Goal: Use online tool/utility: Utilize a website feature to perform a specific function

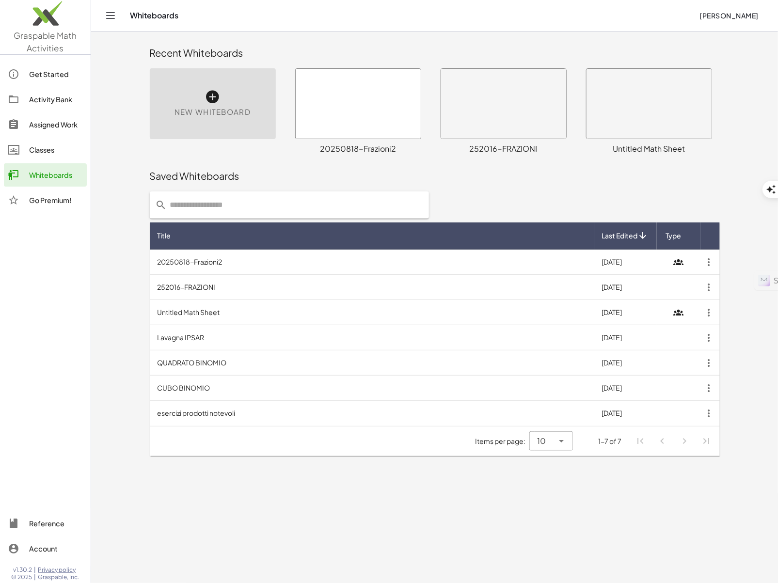
click at [356, 111] on div at bounding box center [358, 104] width 125 height 70
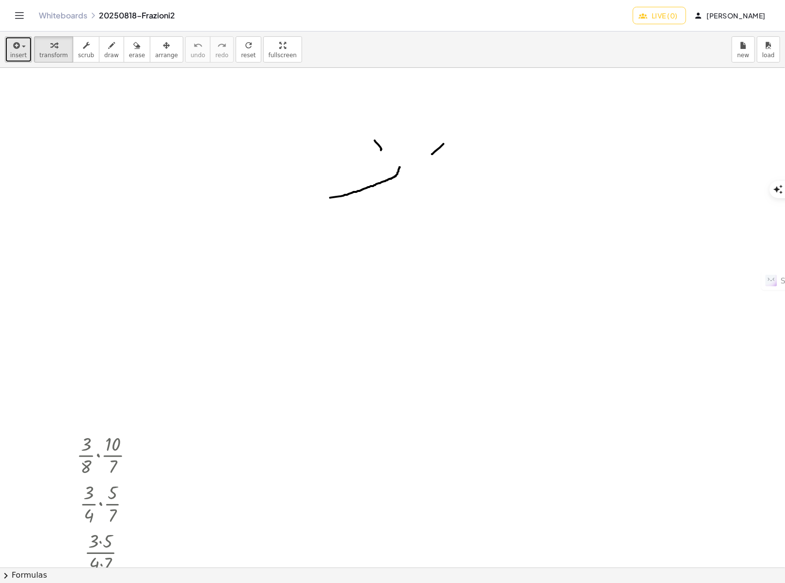
click at [25, 52] on button "insert" at bounding box center [18, 49] width 27 height 26
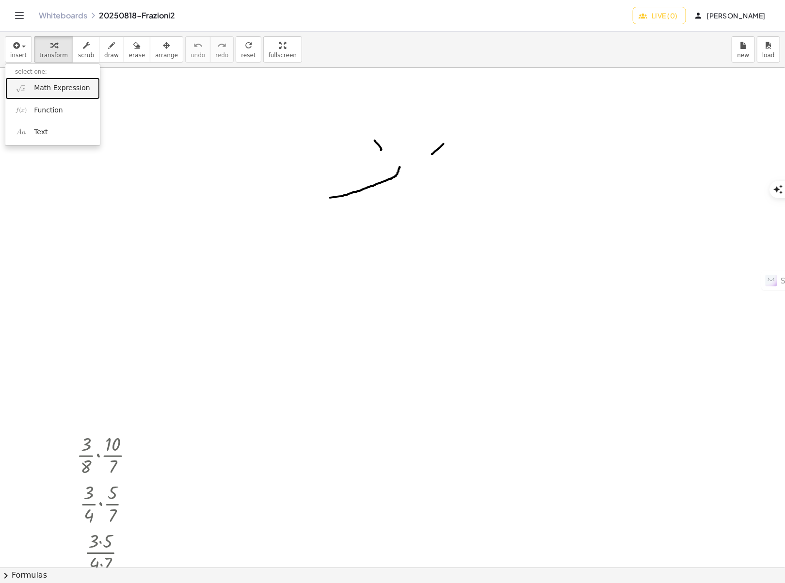
click at [88, 92] on link "Math Expression" at bounding box center [52, 89] width 95 height 22
drag, startPoint x: 104, startPoint y: 150, endPoint x: 103, endPoint y: 144, distance: 5.4
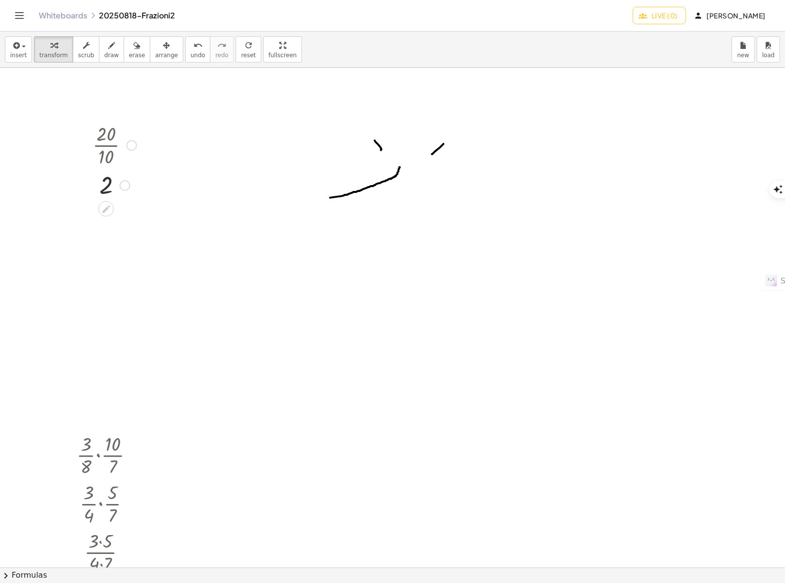
click at [127, 147] on div at bounding box center [132, 145] width 11 height 11
click at [163, 131] on span "Go back to this line" at bounding box center [181, 131] width 58 height 8
click at [113, 137] on div at bounding box center [115, 144] width 54 height 48
drag, startPoint x: 110, startPoint y: 136, endPoint x: 119, endPoint y: 137, distance: 9.3
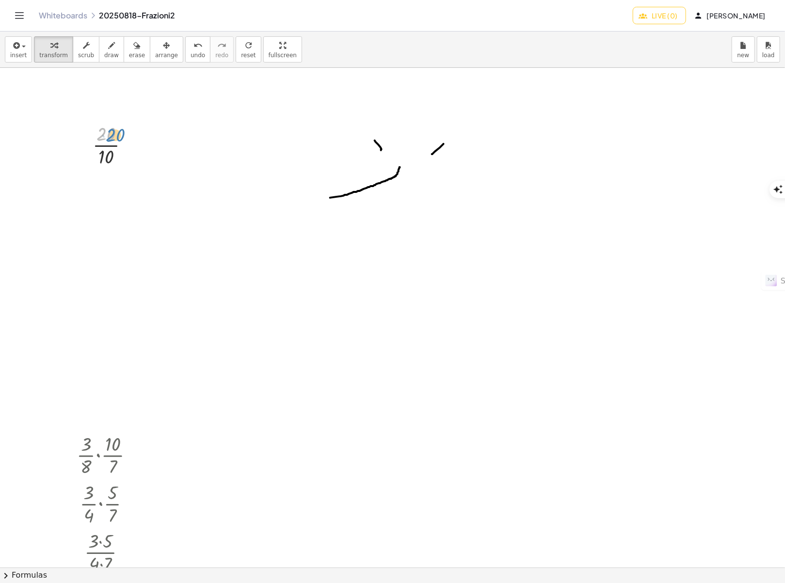
click at [119, 137] on div at bounding box center [115, 144] width 54 height 48
click at [103, 153] on div at bounding box center [115, 144] width 54 height 48
click at [133, 147] on div at bounding box center [132, 145] width 11 height 11
click at [154, 131] on span "Go back to this line" at bounding box center [181, 131] width 58 height 8
drag, startPoint x: 107, startPoint y: 160, endPoint x: 123, endPoint y: 139, distance: 26.0
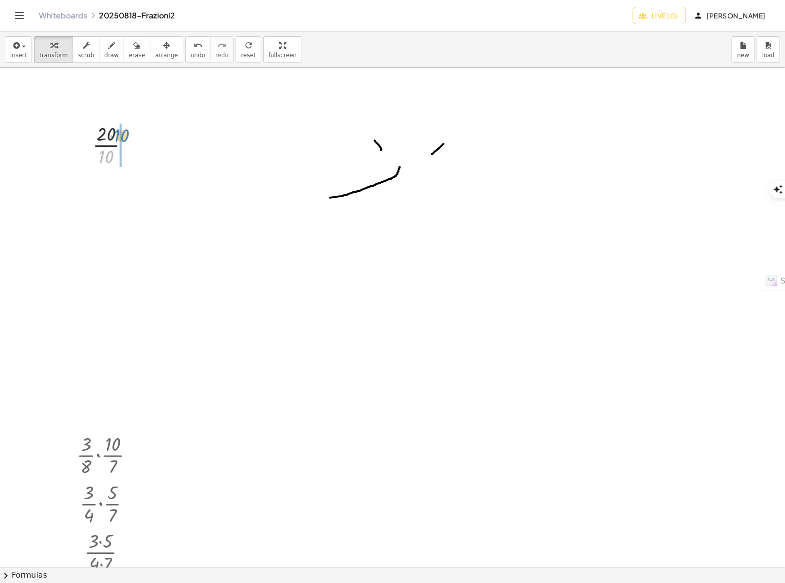
click at [123, 139] on div at bounding box center [115, 144] width 54 height 48
drag, startPoint x: 117, startPoint y: 204, endPoint x: 80, endPoint y: 192, distance: 38.2
click at [101, 194] on div at bounding box center [114, 193] width 81 height 48
click at [95, 193] on div at bounding box center [114, 193] width 81 height 48
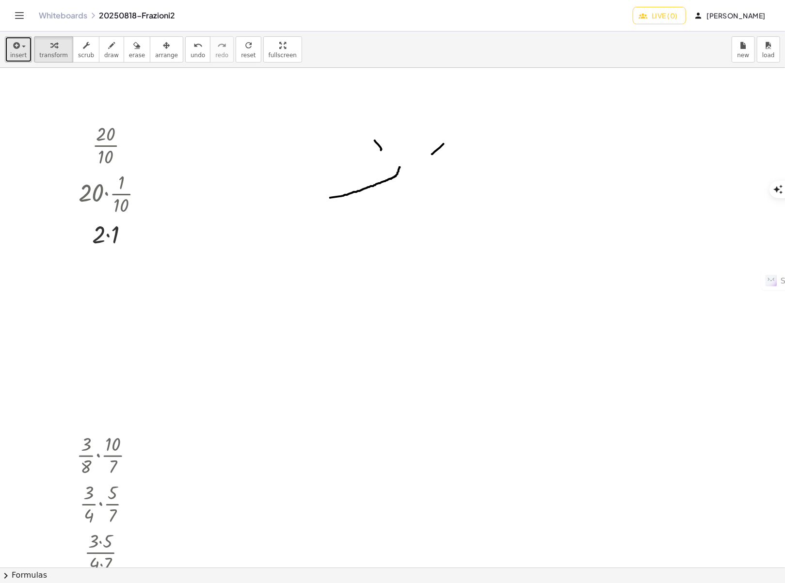
click at [16, 49] on icon "button" at bounding box center [15, 46] width 9 height 12
click at [57, 21] on div "Whiteboards 20250818-Frazioni2 Live (0) [PERSON_NAME]" at bounding box center [393, 15] width 762 height 31
click at [57, 19] on link "Whiteboards" at bounding box center [63, 16] width 48 height 10
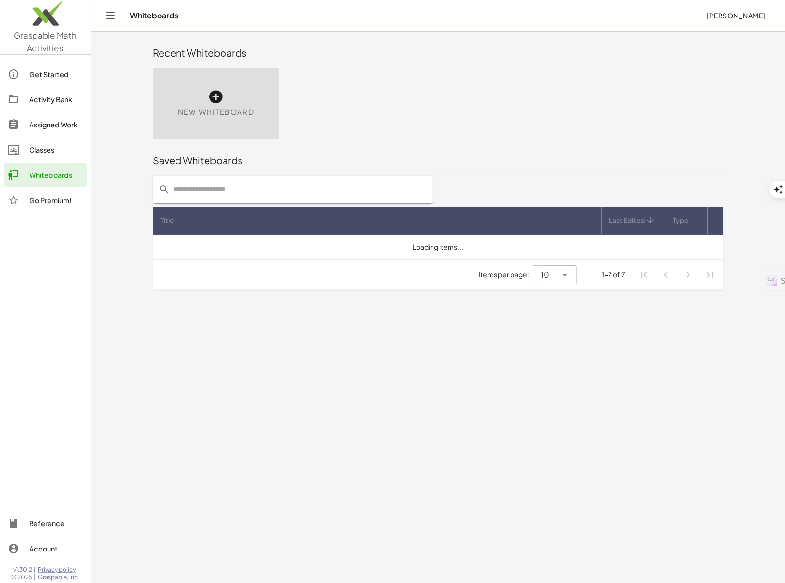
click at [211, 99] on icon at bounding box center [216, 97] width 16 height 16
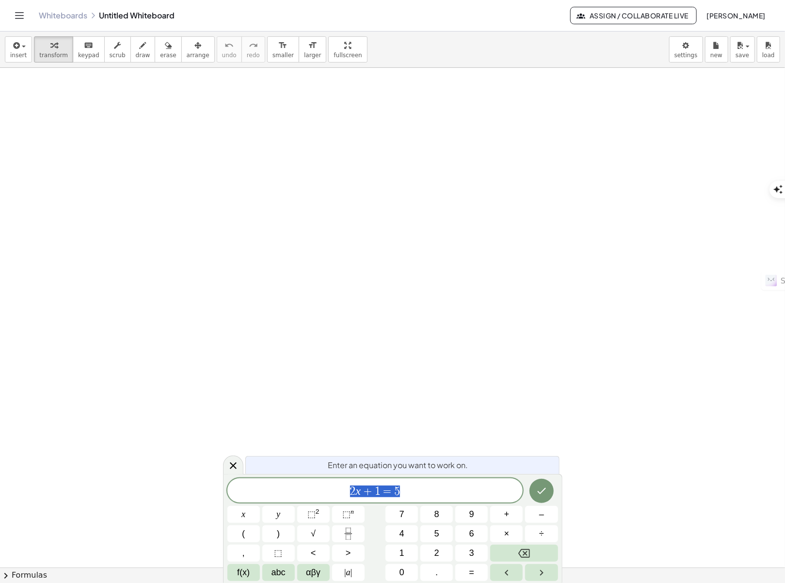
type textarea "******"
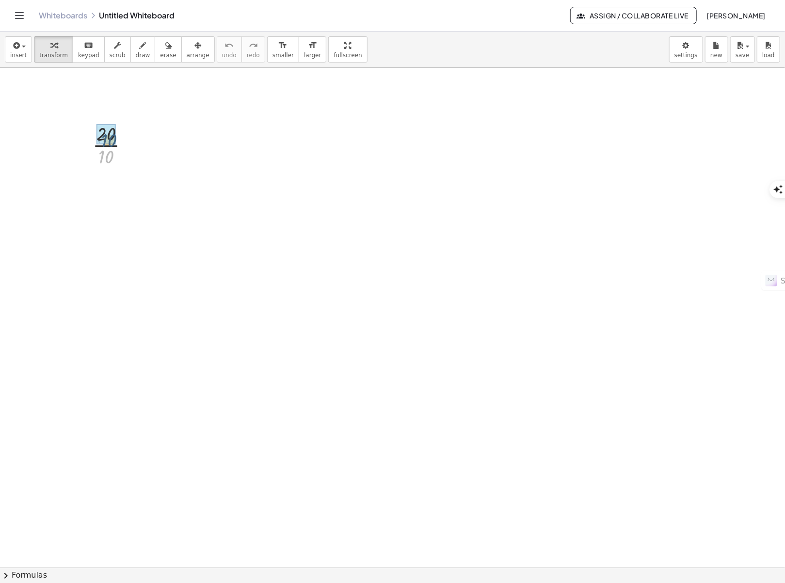
drag, startPoint x: 104, startPoint y: 163, endPoint x: 107, endPoint y: 147, distance: 16.7
click at [107, 147] on div at bounding box center [115, 144] width 54 height 48
click at [129, 139] on div at bounding box center [115, 144] width 54 height 48
click at [130, 144] on div at bounding box center [132, 145] width 11 height 11
click at [168, 132] on span "Go back to this line" at bounding box center [181, 131] width 58 height 8
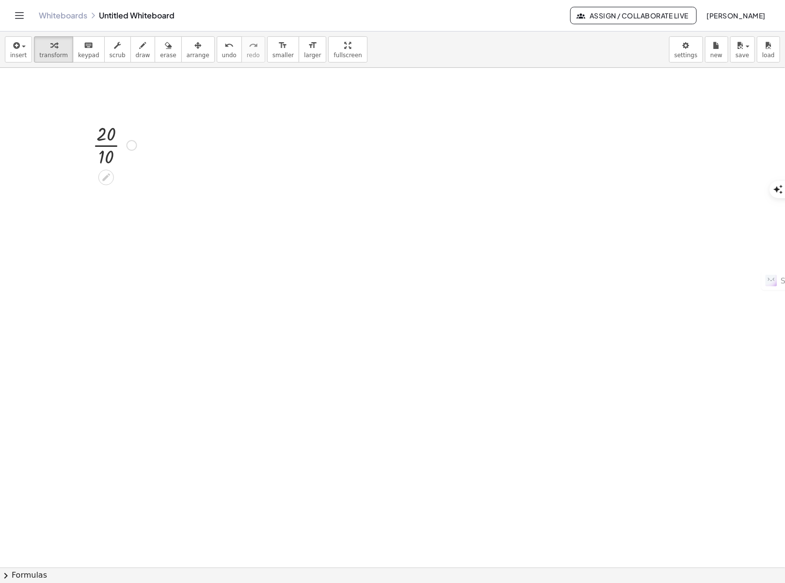
click at [110, 131] on div at bounding box center [115, 144] width 54 height 48
click at [110, 133] on div at bounding box center [115, 144] width 54 height 48
click at [110, 134] on div at bounding box center [115, 144] width 54 height 48
drag, startPoint x: 110, startPoint y: 134, endPoint x: 105, endPoint y: 152, distance: 19.0
click at [17, 57] on span "insert" at bounding box center [18, 55] width 16 height 7
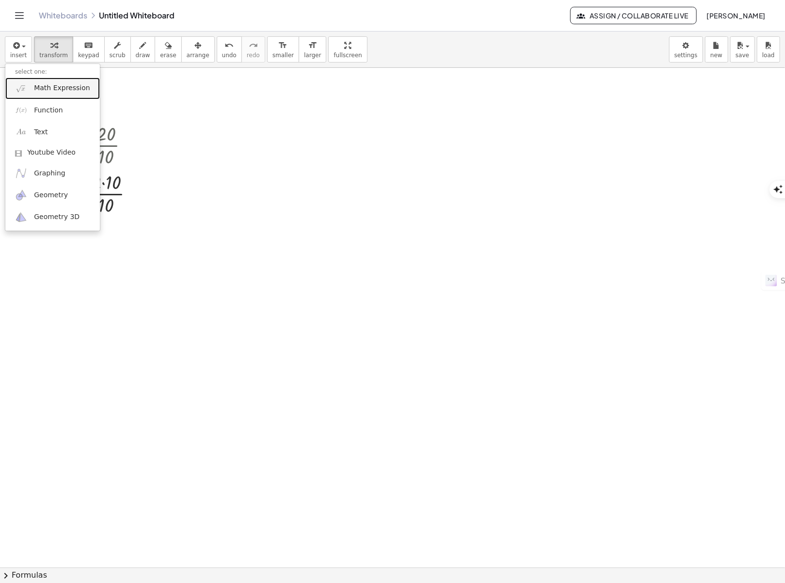
click at [54, 84] on span "Math Expression" at bounding box center [62, 88] width 56 height 10
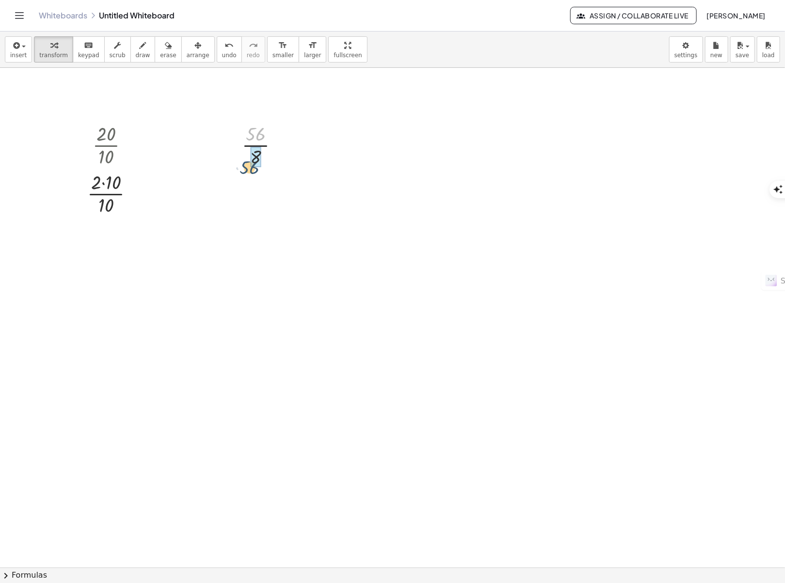
drag, startPoint x: 249, startPoint y: 134, endPoint x: 243, endPoint y: 168, distance: 34.5
click at [243, 168] on div "· 56 · 56 · 8" at bounding box center [260, 144] width 66 height 53
